Goal: Obtain resource: Obtain resource

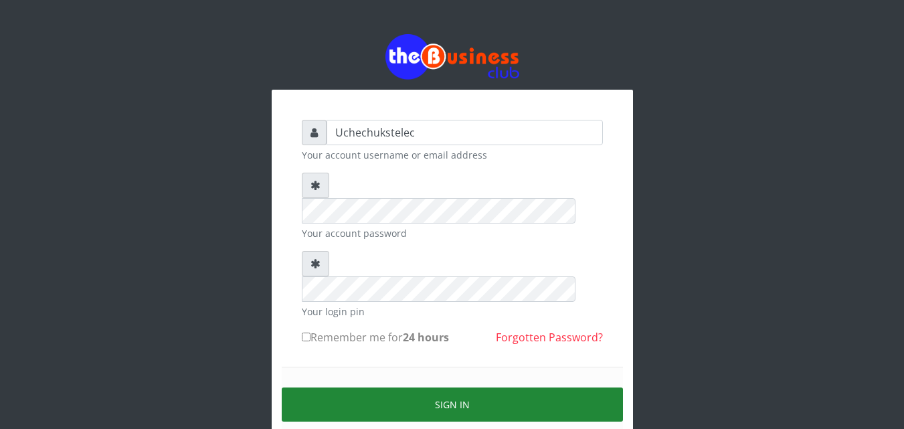
click at [484, 387] on button "Sign in" at bounding box center [452, 404] width 341 height 34
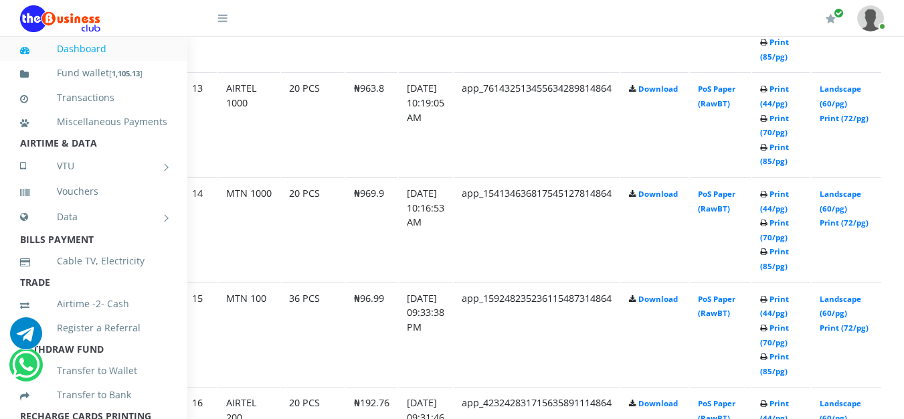
scroll to position [2031, 55]
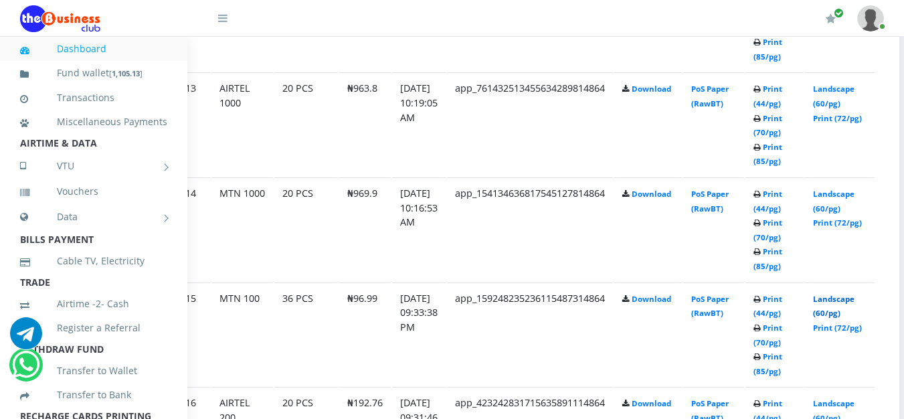
click at [848, 304] on link "Landscape (60/pg)" at bounding box center [833, 306] width 41 height 25
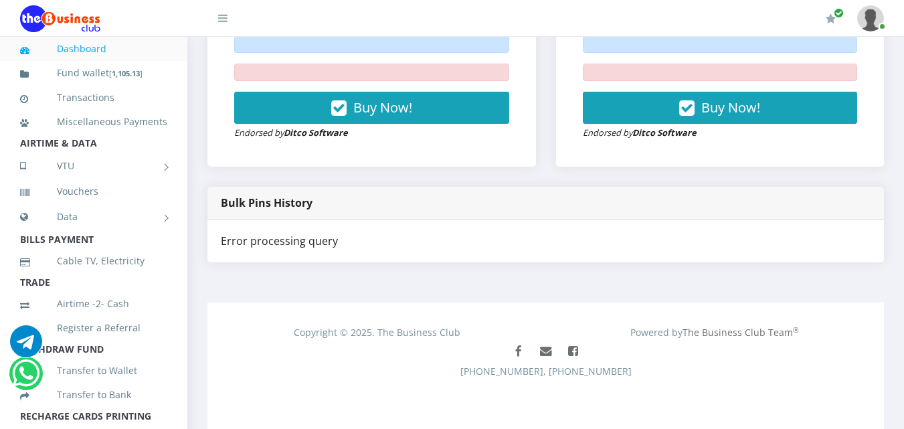
click at [118, 57] on link "Dashboard" at bounding box center [93, 48] width 147 height 31
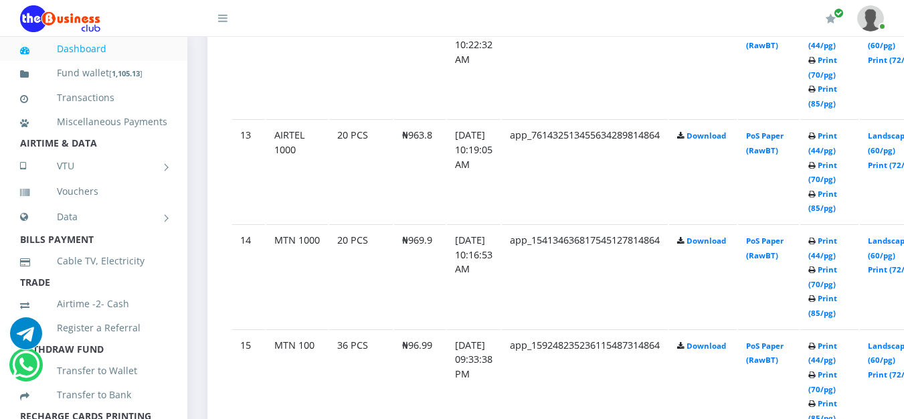
scroll to position [1983, 0]
click at [834, 258] on link "Print (44/pg)" at bounding box center [822, 248] width 29 height 25
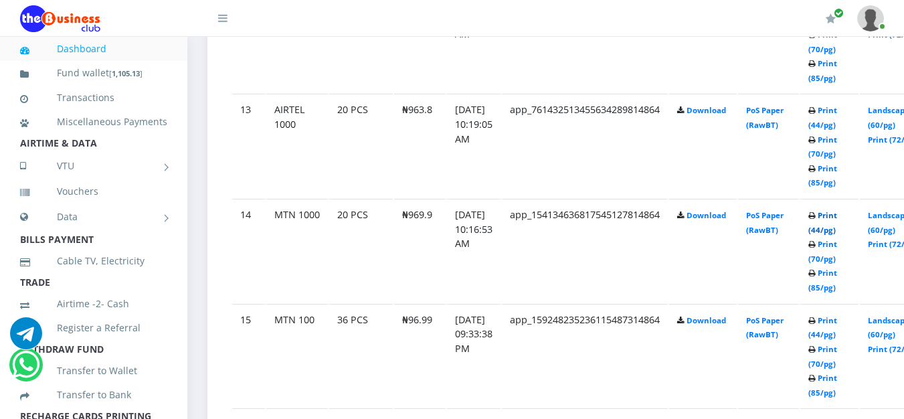
scroll to position [1995, 0]
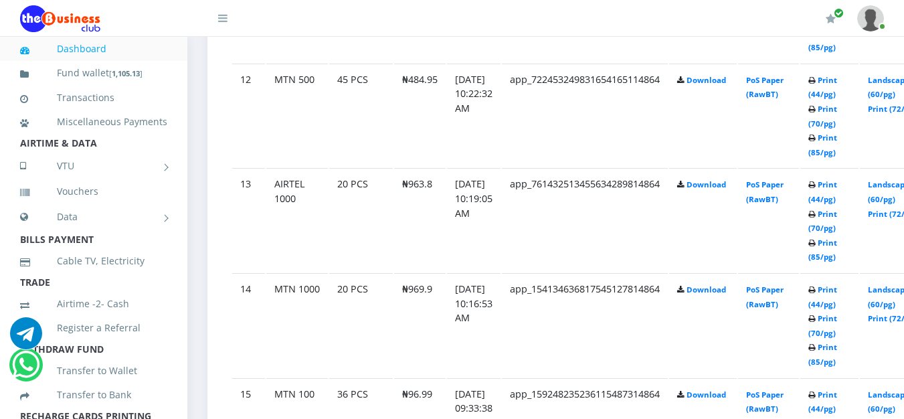
scroll to position [1938, 0]
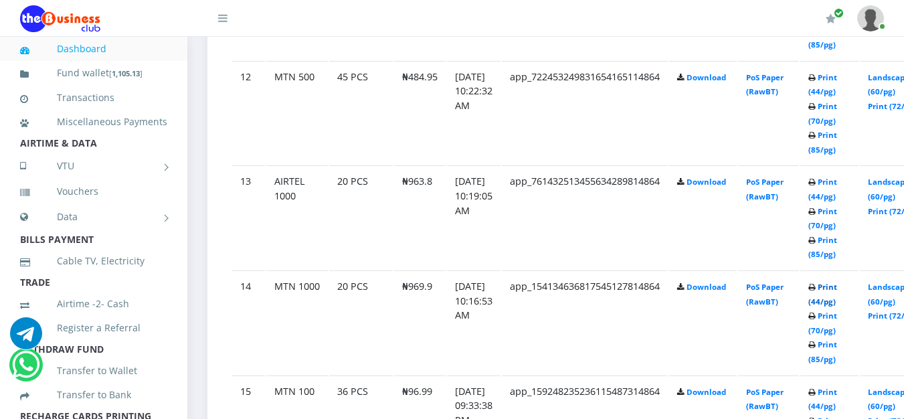
click at [837, 306] on link "Print (44/pg)" at bounding box center [822, 294] width 29 height 25
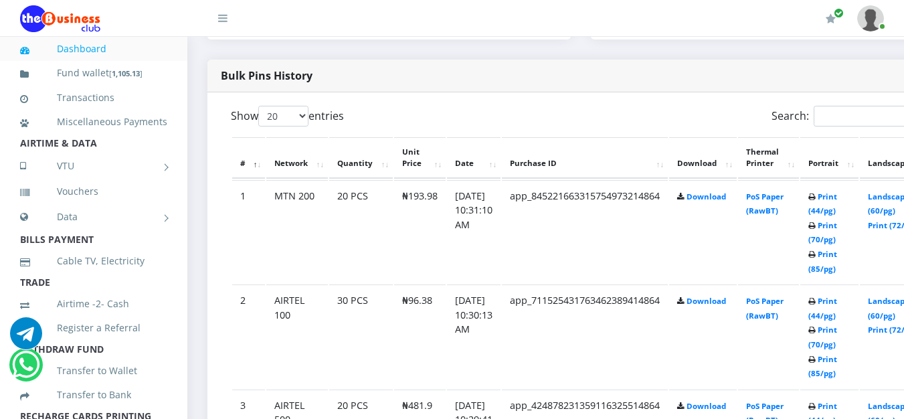
scroll to position [696, 0]
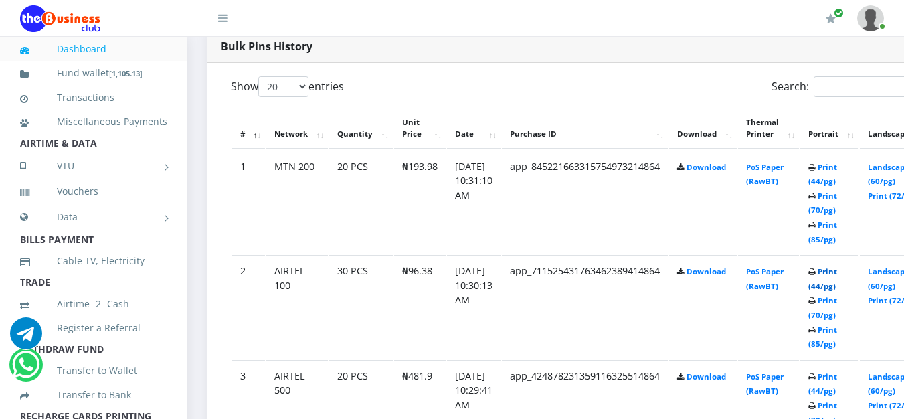
click at [837, 283] on link "Print (44/pg)" at bounding box center [822, 278] width 29 height 25
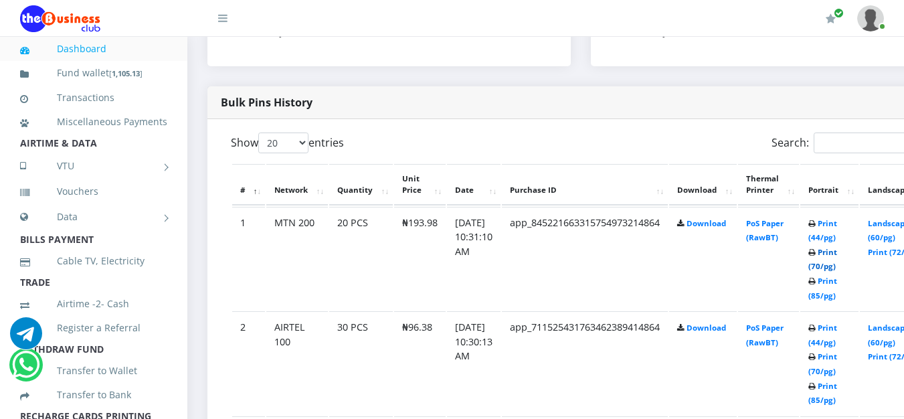
click at [837, 266] on link "Print (70/pg)" at bounding box center [822, 259] width 29 height 25
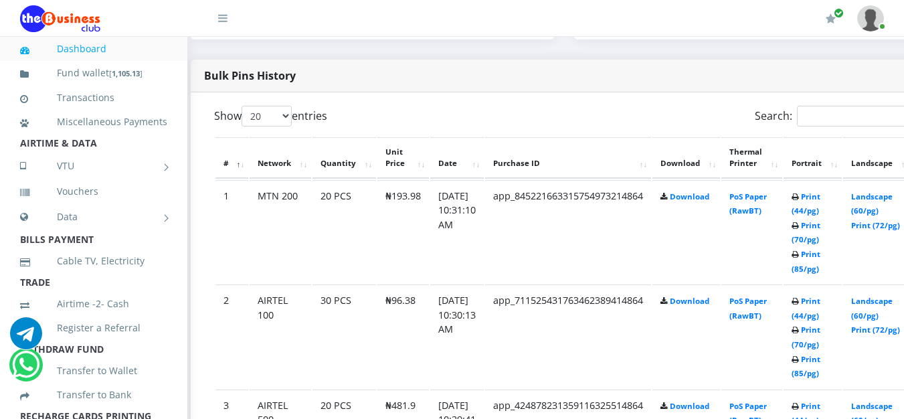
scroll to position [666, 51]
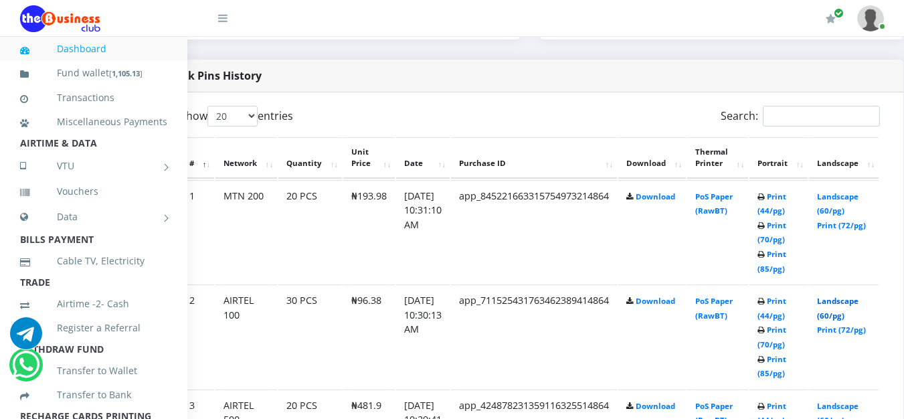
click at [858, 317] on link "Landscape (60/pg)" at bounding box center [837, 308] width 41 height 25
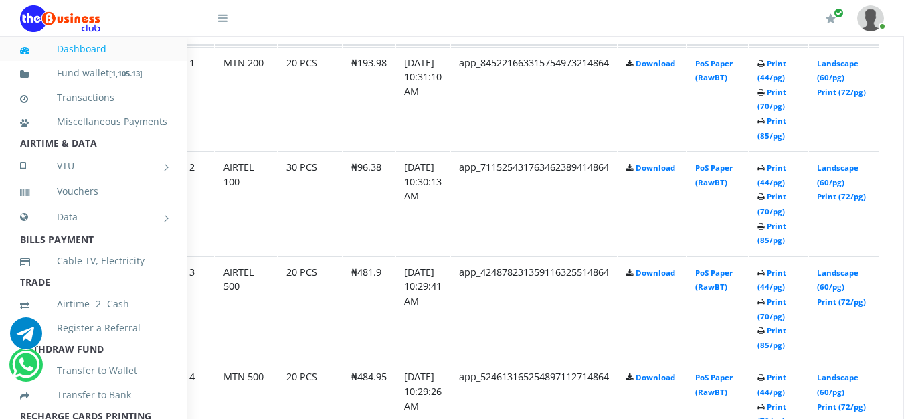
scroll to position [804, 51]
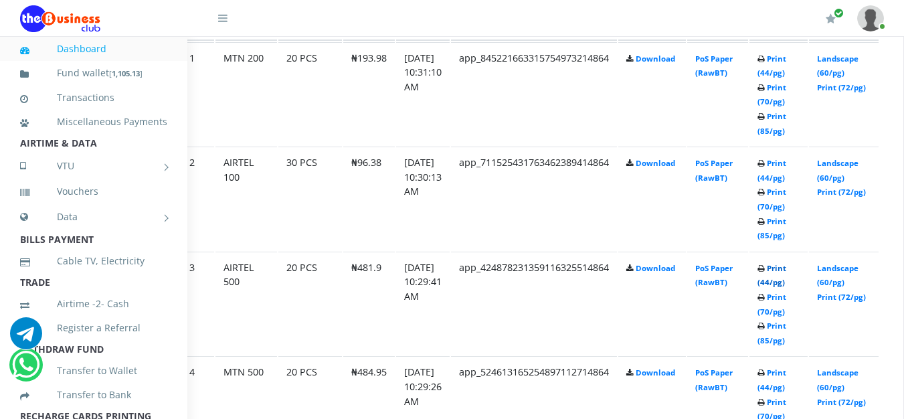
click at [786, 273] on link "Print (44/pg)" at bounding box center [771, 275] width 29 height 25
click at [786, 377] on link "Print (44/pg)" at bounding box center [771, 379] width 29 height 25
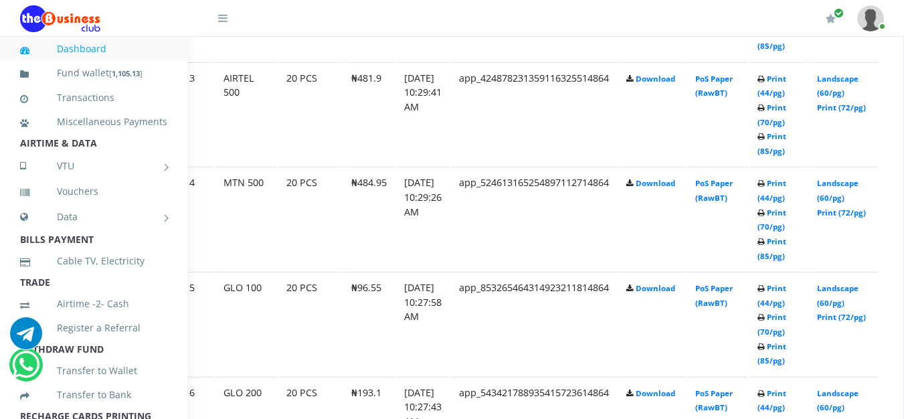
scroll to position [989, 51]
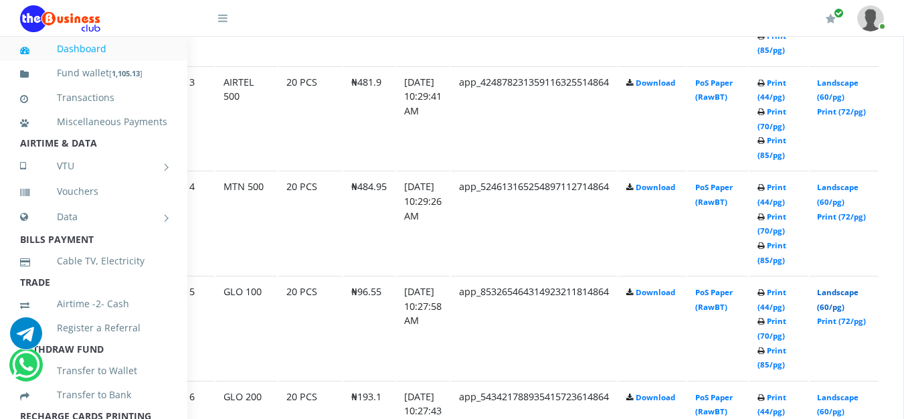
click at [858, 304] on link "Landscape (60/pg)" at bounding box center [837, 299] width 41 height 25
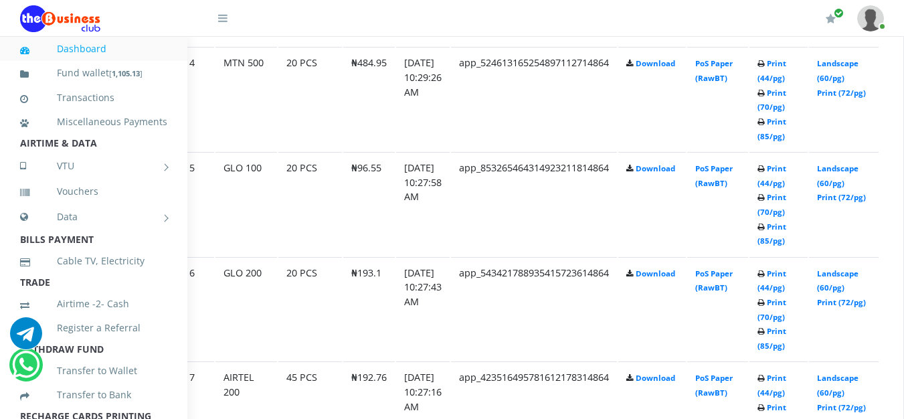
scroll to position [1114, 51]
click at [786, 320] on link "Print (70/pg)" at bounding box center [771, 308] width 29 height 25
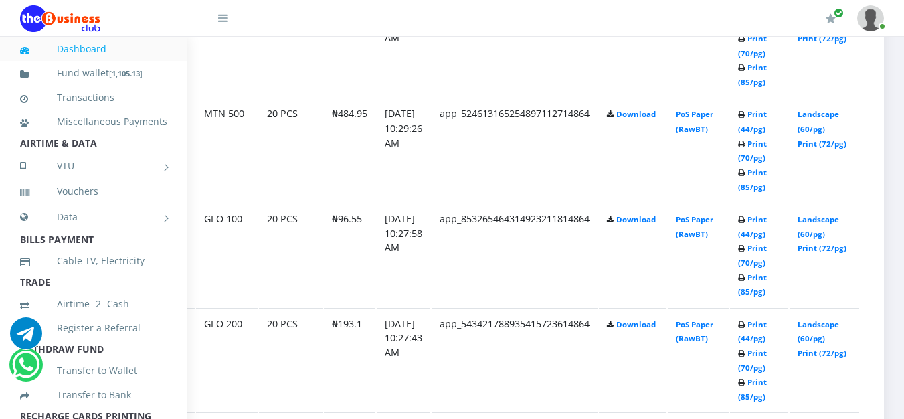
scroll to position [1062, 90]
click at [821, 235] on link "Landscape (60/pg)" at bounding box center [817, 226] width 41 height 25
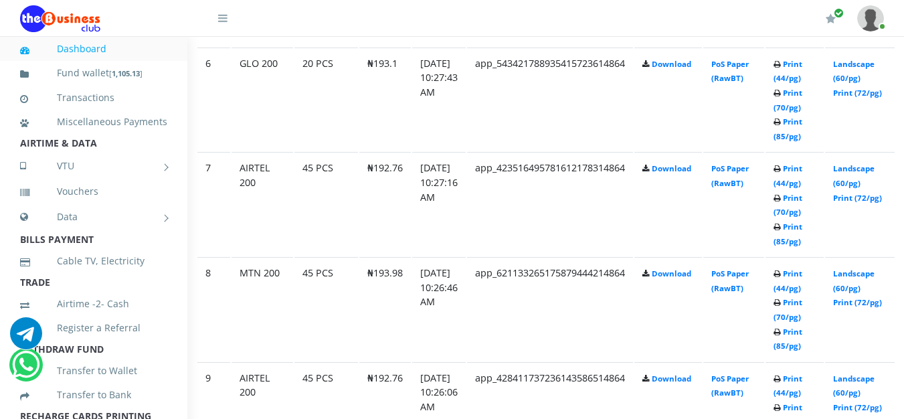
scroll to position [1341, 35]
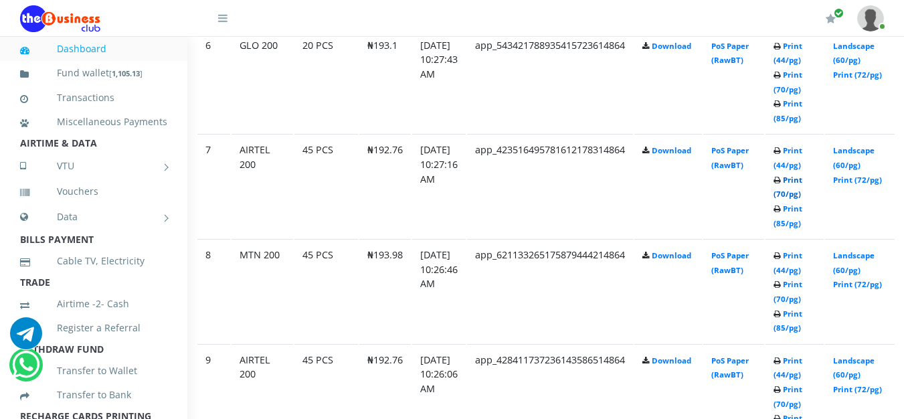
click at [802, 194] on link "Print (70/pg)" at bounding box center [787, 187] width 29 height 25
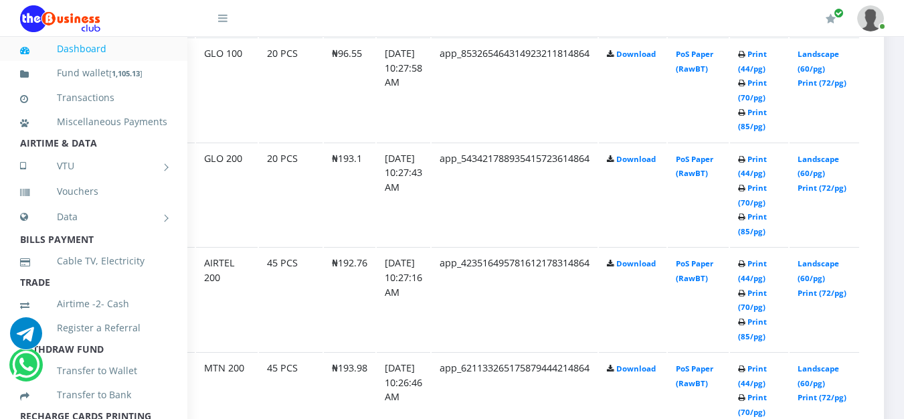
scroll to position [1228, 71]
click at [767, 305] on link "Print (70/pg)" at bounding box center [752, 300] width 29 height 25
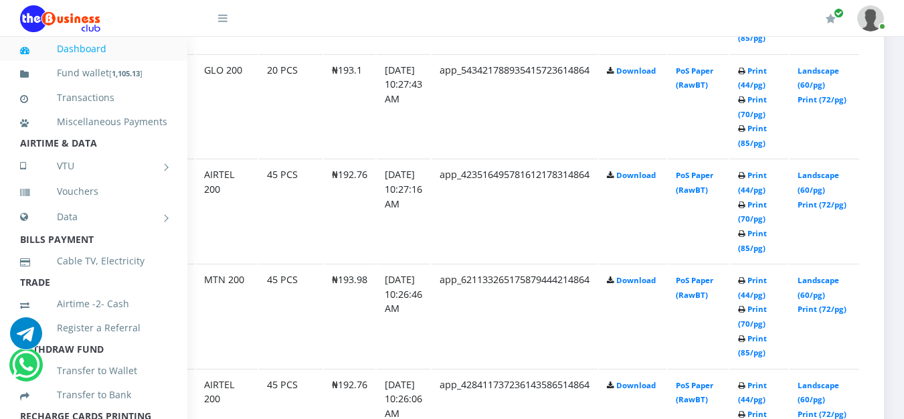
scroll to position [1321, 71]
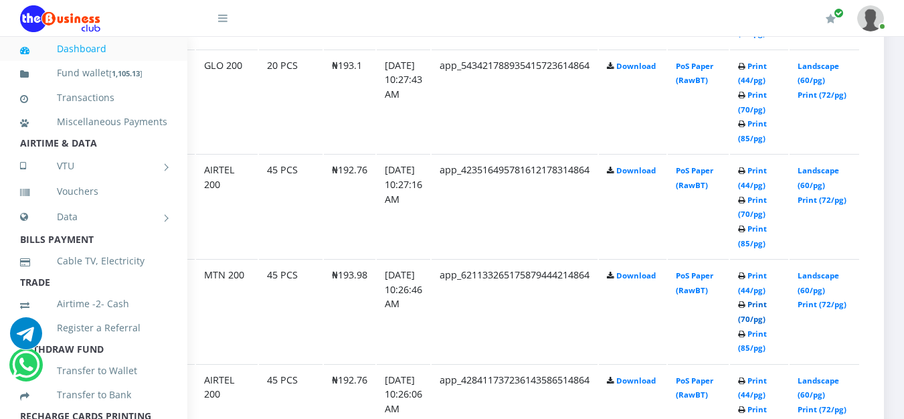
click at [767, 320] on link "Print (70/pg)" at bounding box center [752, 311] width 29 height 25
